Goal: Task Accomplishment & Management: Use online tool/utility

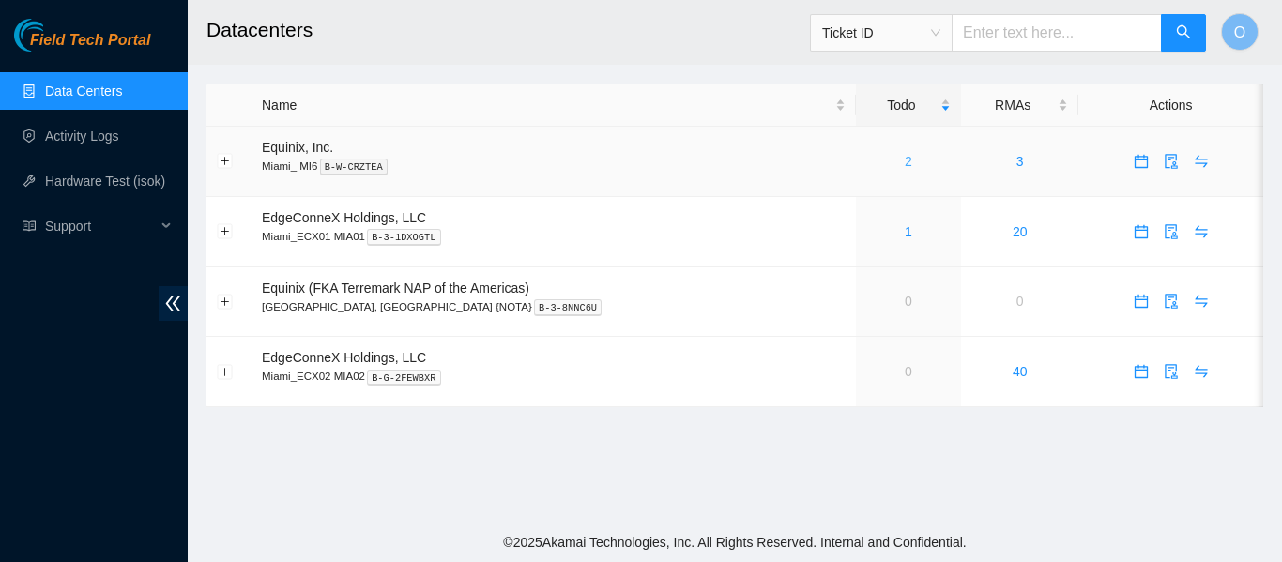
click at [905, 162] on link "2" at bounding box center [909, 161] width 8 height 15
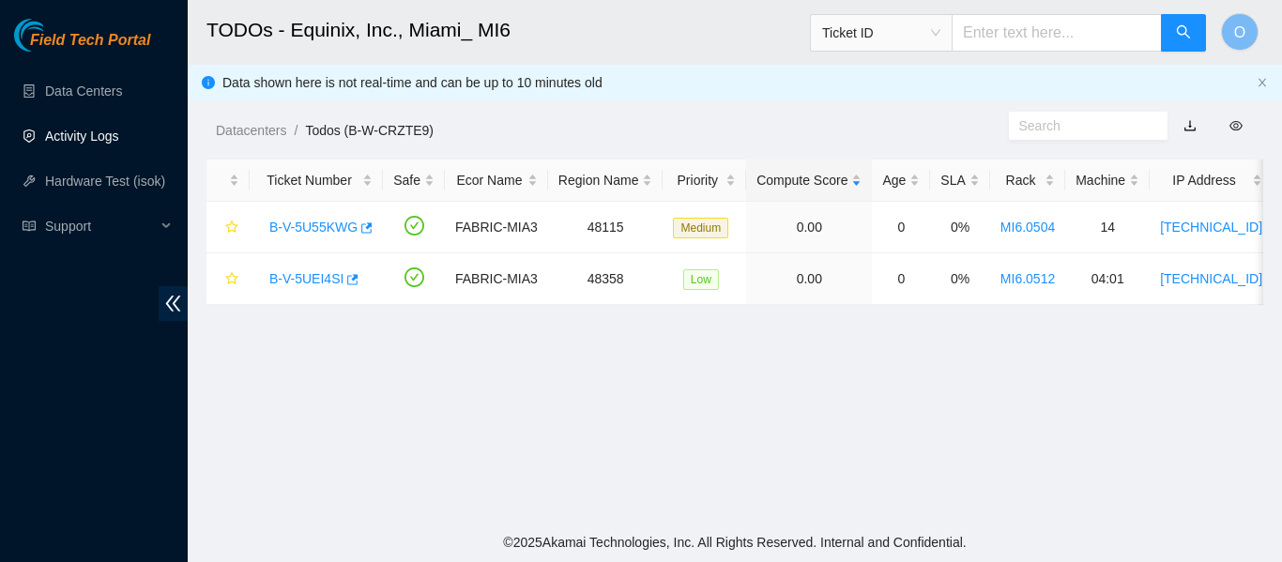
click at [89, 132] on link "Activity Logs" at bounding box center [82, 136] width 74 height 15
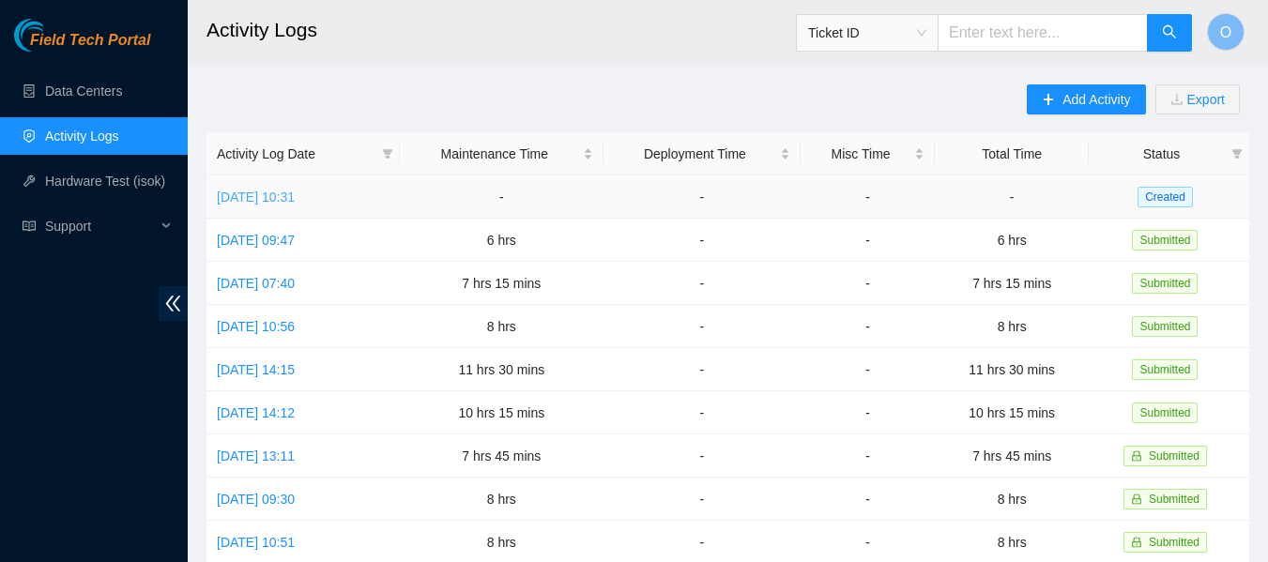
click at [295, 195] on link "Tue, 19 Aug 2025 10:31" at bounding box center [256, 197] width 78 height 15
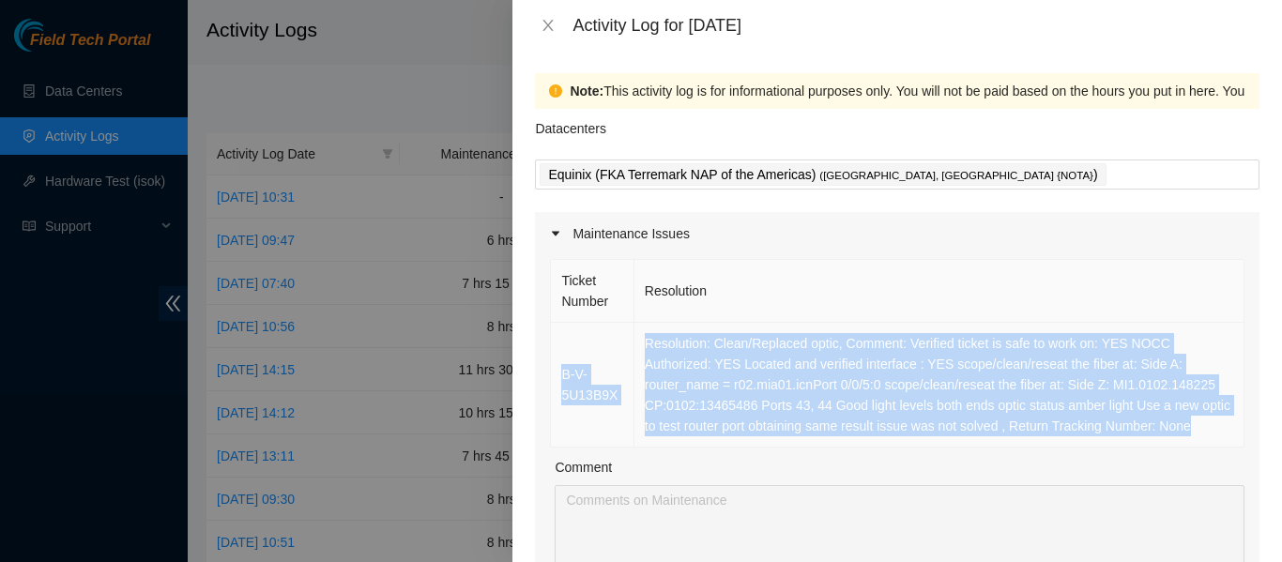
drag, startPoint x: 557, startPoint y: 331, endPoint x: 1208, endPoint y: 440, distance: 660.4
click at [1208, 440] on tr "B-V-5U13B9X Resolution: Clean/Replaced optic, Comment: Verified ticket is safe …" at bounding box center [898, 385] width 694 height 125
copy tr "B-V-5U13B9X Resolution: Clean/Replaced optic, Comment: Verified ticket is safe …"
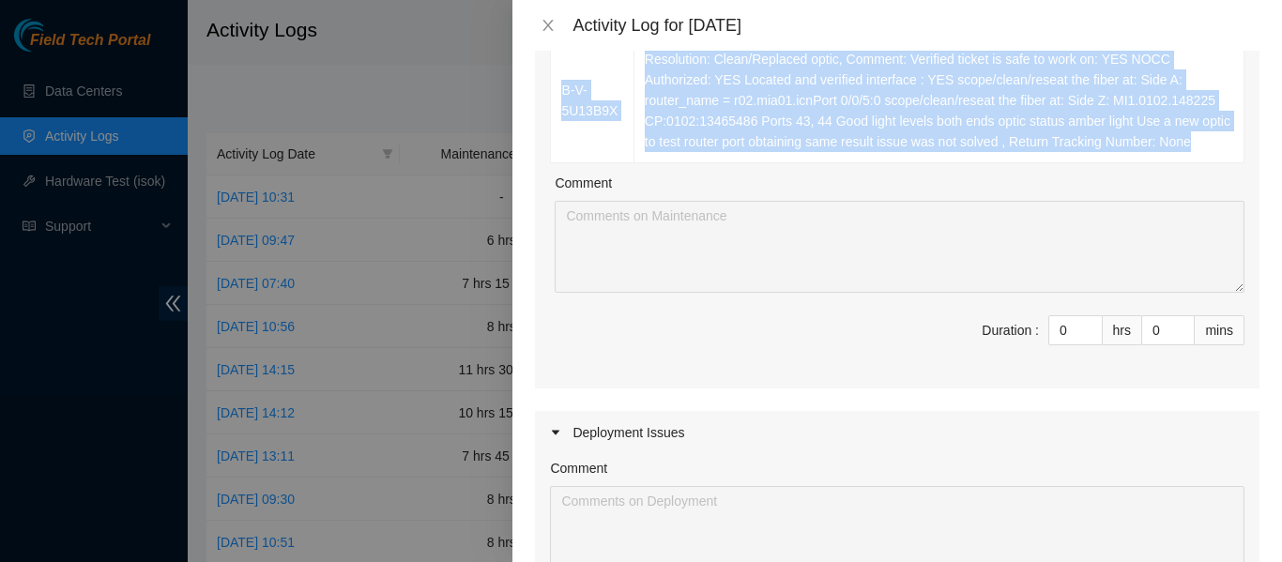
scroll to position [287, 0]
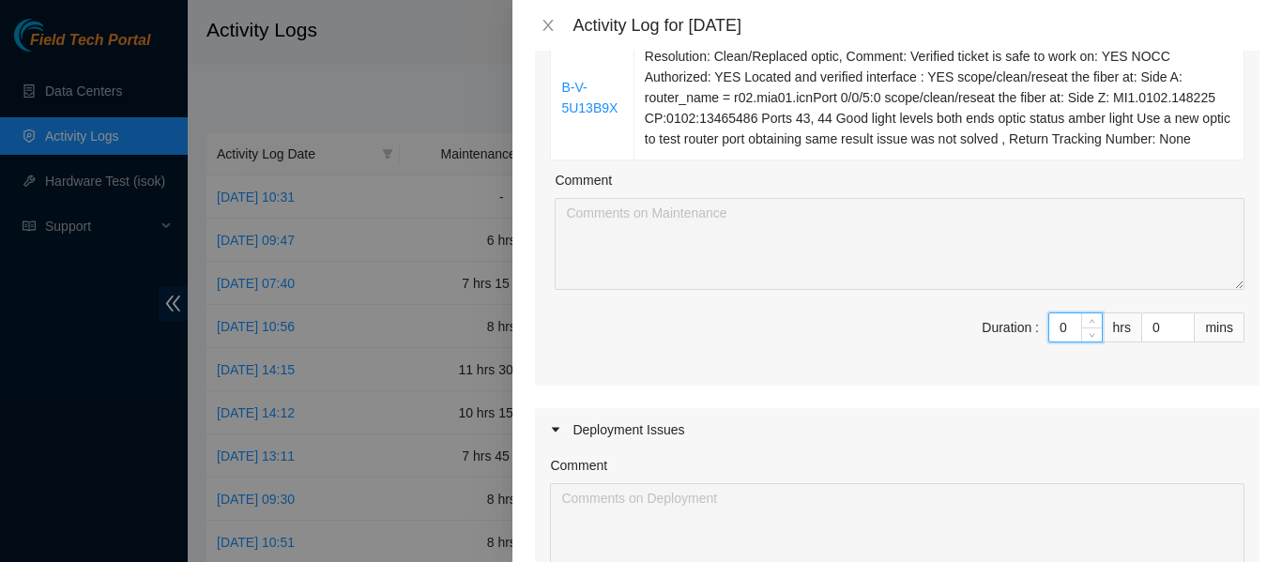
click at [1049, 323] on input "0" at bounding box center [1075, 327] width 53 height 28
drag, startPoint x: 1049, startPoint y: 323, endPoint x: 1032, endPoint y: 321, distance: 17.9
click at [1032, 321] on span "Duration : 0 hrs 0 mins" at bounding box center [897, 339] width 695 height 53
type input "8"
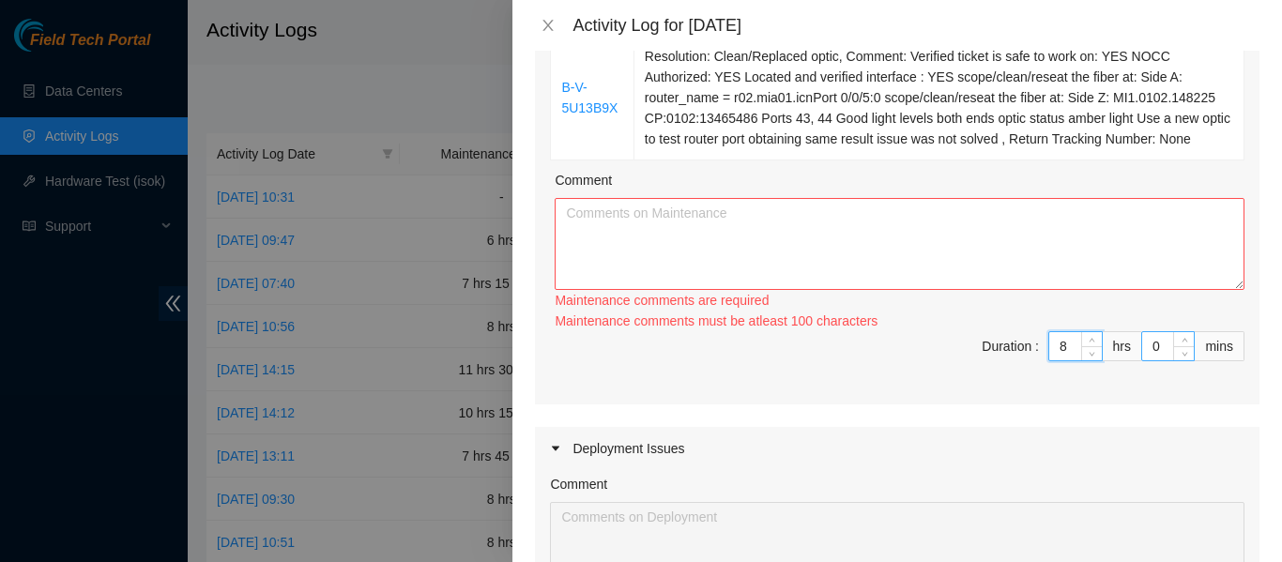
type input "8"
drag, startPoint x: 1148, startPoint y: 352, endPoint x: 1125, endPoint y: 348, distance: 22.8
click at [1125, 348] on span "Duration : 8 hrs 0 mins" at bounding box center [897, 357] width 695 height 53
type input "1"
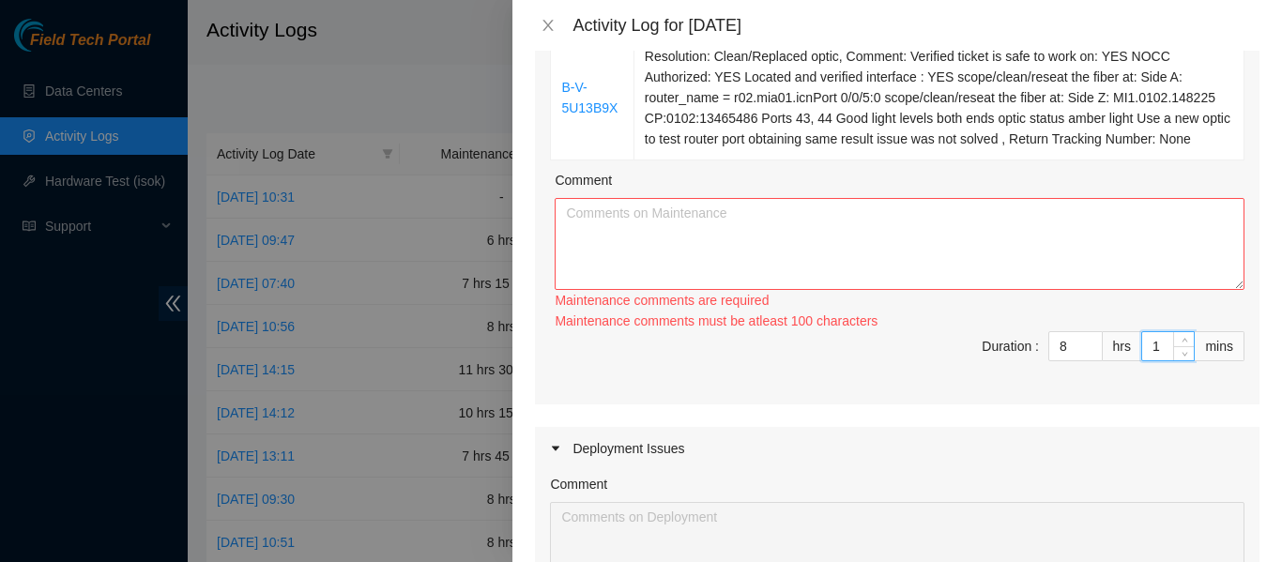
type input "15"
click at [790, 237] on textarea "Comment" at bounding box center [900, 244] width 690 height 92
paste textarea "B-V-5U13B9X Resolution: Clean/Replaced optic, Comment: Verified ticket is safe …"
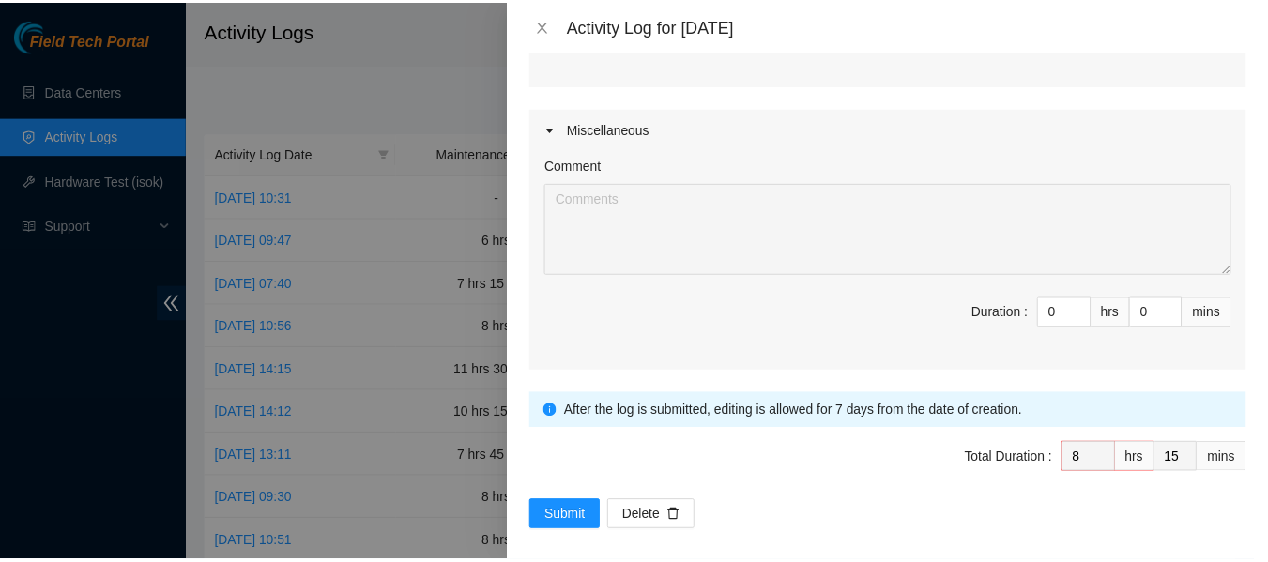
scroll to position [887, 0]
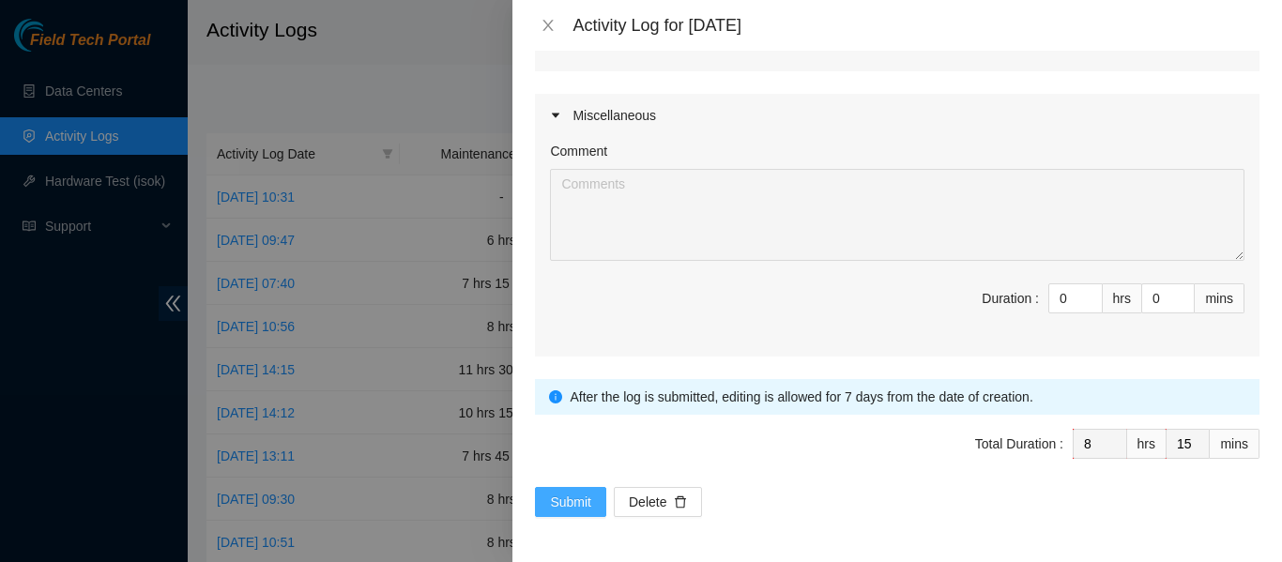
type textarea "B-V-5U13B9X Resolution: Clean/Replaced optic, Comment: Verified ticket is safe …"
click at [583, 497] on span "Submit" at bounding box center [570, 502] width 41 height 21
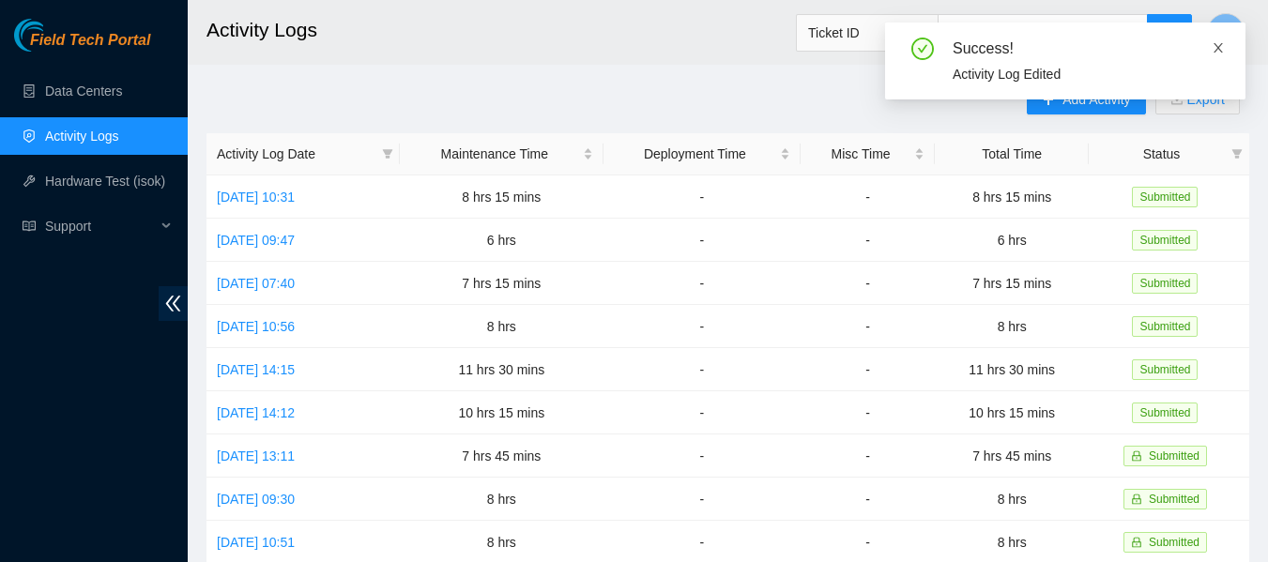
click at [1218, 52] on icon "close" at bounding box center [1218, 47] width 13 height 13
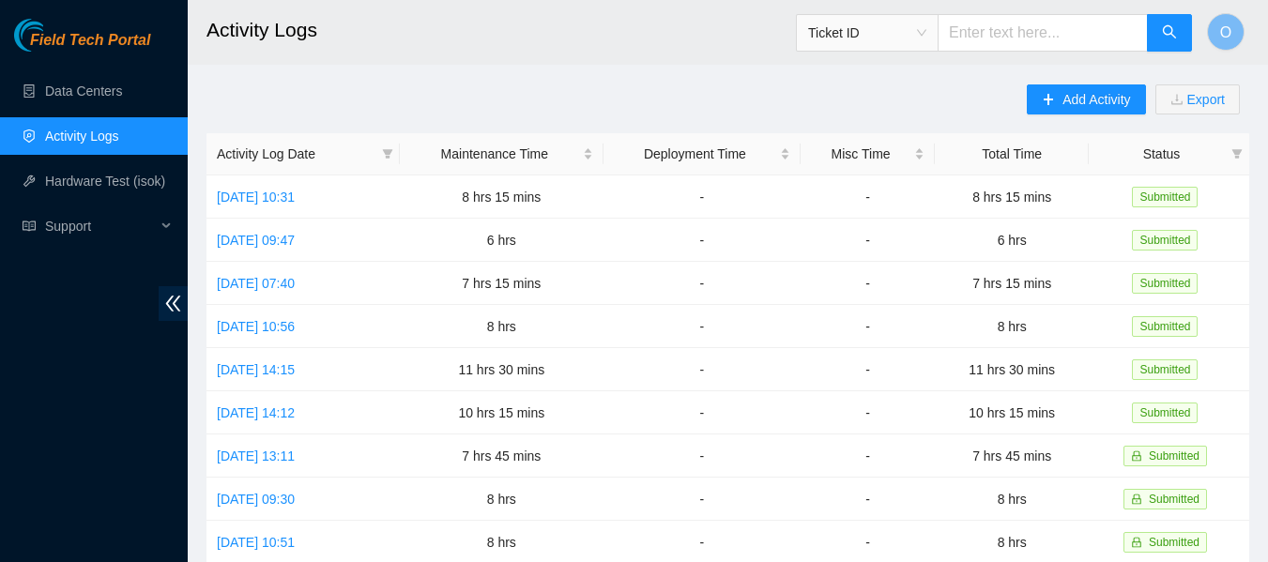
click at [1218, 52] on body "Field Tech Portal Data Centers Activity Logs Hardware Test (isok) Support Activ…" at bounding box center [634, 281] width 1268 height 562
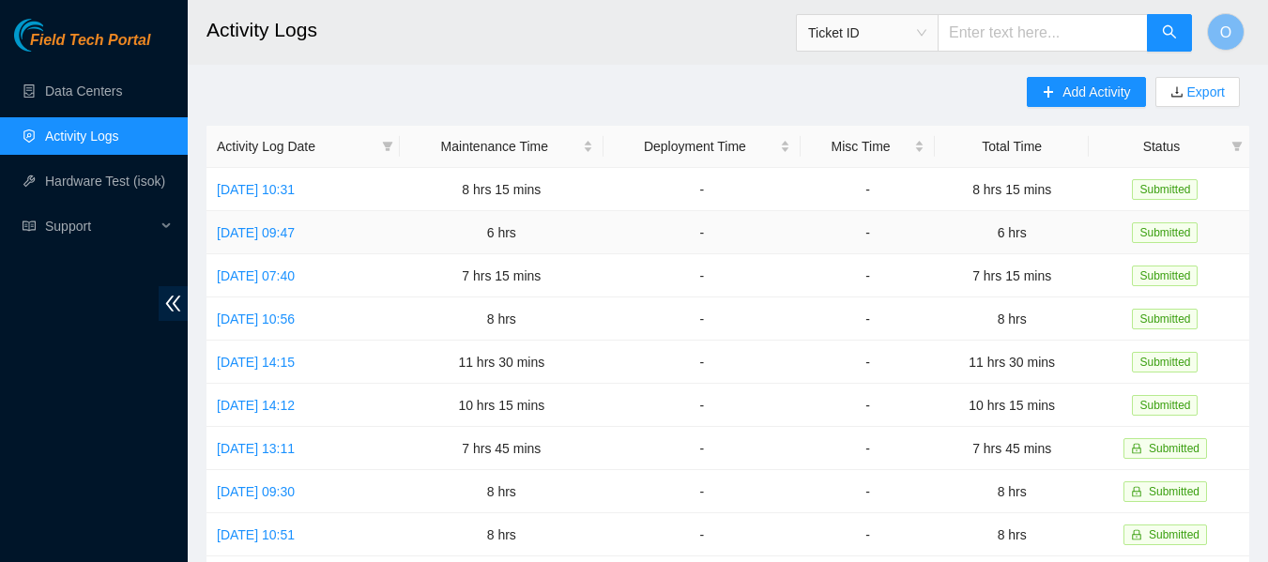
scroll to position [0, 0]
